Goal: Task Accomplishment & Management: Manage account settings

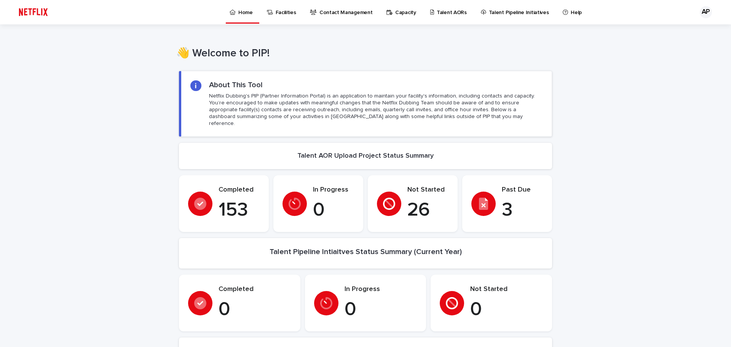
click at [447, 10] on p "Talent AORs" at bounding box center [452, 8] width 30 height 16
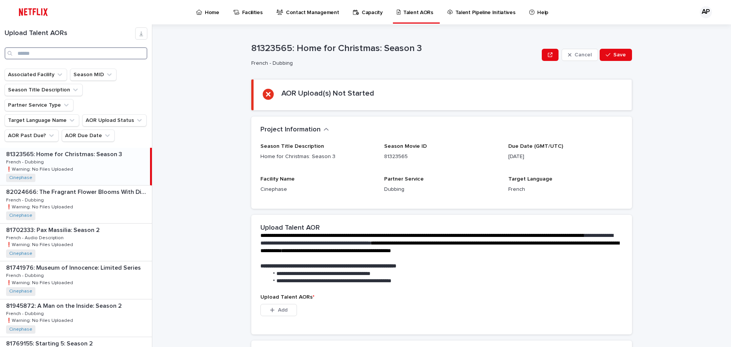
click at [64, 48] on input "Search" at bounding box center [76, 53] width 143 height 12
type input "*********"
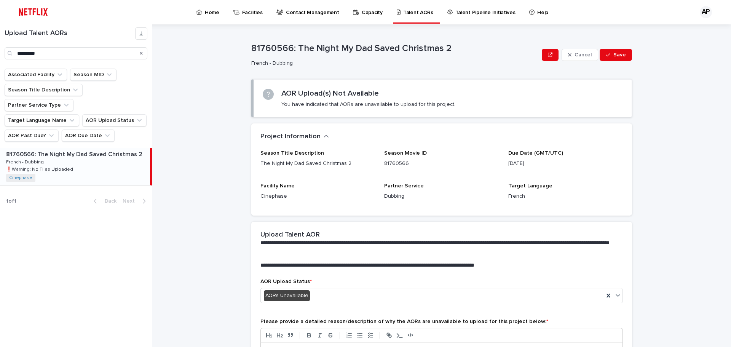
drag, startPoint x: 71, startPoint y: 176, endPoint x: 68, endPoint y: 159, distance: 17.4
click at [71, 175] on div "81760566: The Night My Dad Saved Christmas 2 81760566: The Night My Dad Saved C…" at bounding box center [76, 179] width 152 height 63
click at [68, 165] on p "❗️Warning: No Files Uploaded" at bounding box center [40, 168] width 69 height 7
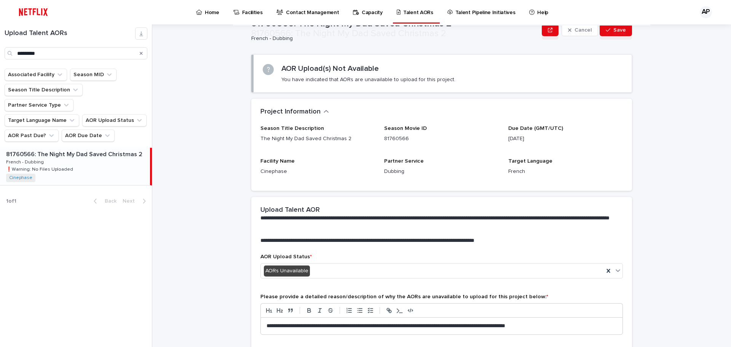
scroll to position [56, 0]
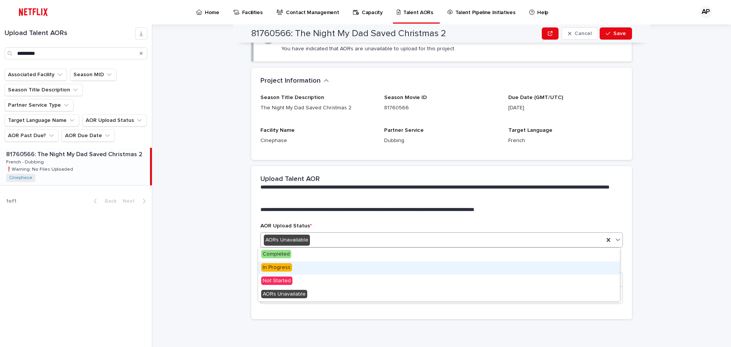
click at [267, 271] on span "In Progress" at bounding box center [276, 267] width 31 height 8
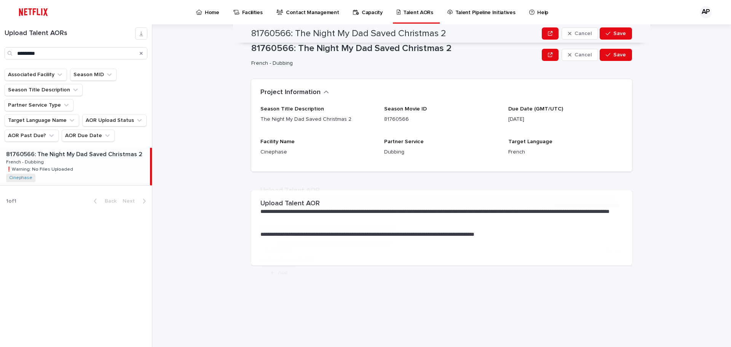
scroll to position [0, 0]
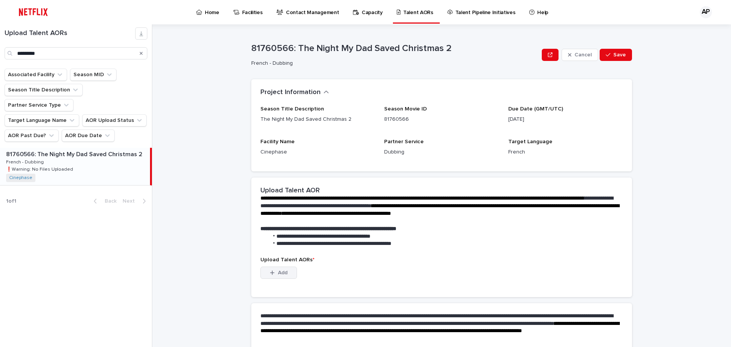
click at [279, 272] on span "Add" at bounding box center [283, 272] width 10 height 5
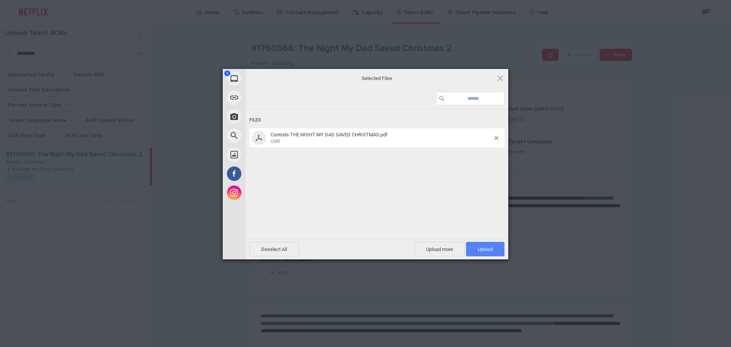
click at [476, 246] on span "Upload 1" at bounding box center [485, 249] width 38 height 14
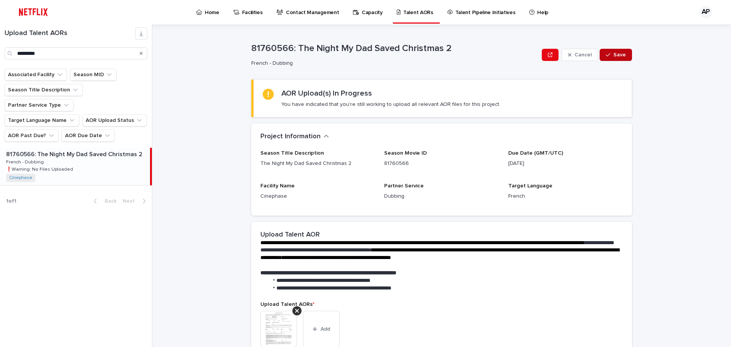
click at [615, 52] on span "Save" at bounding box center [619, 54] width 13 height 5
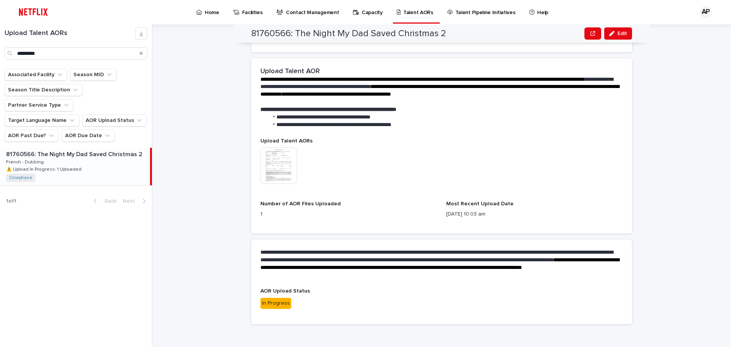
scroll to position [205, 0]
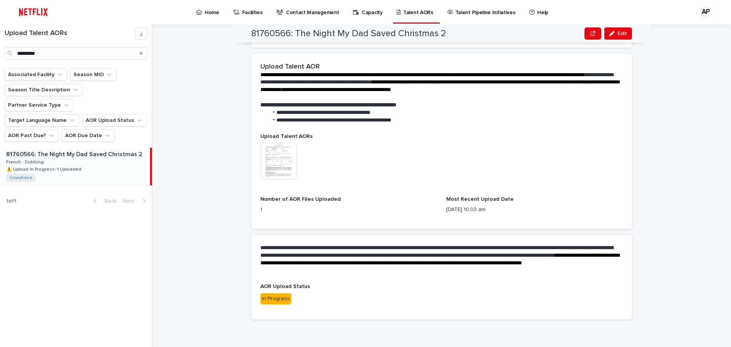
click at [267, 158] on img at bounding box center [278, 161] width 37 height 37
